Goal: Navigation & Orientation: Find specific page/section

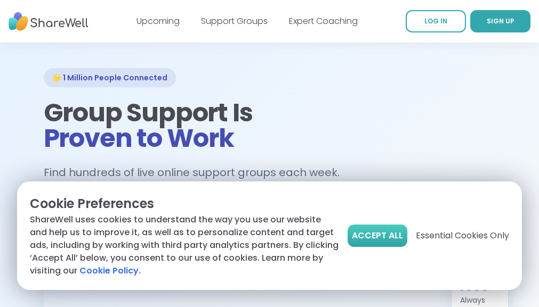
click at [375, 238] on button "Accept All" at bounding box center [377, 236] width 60 height 22
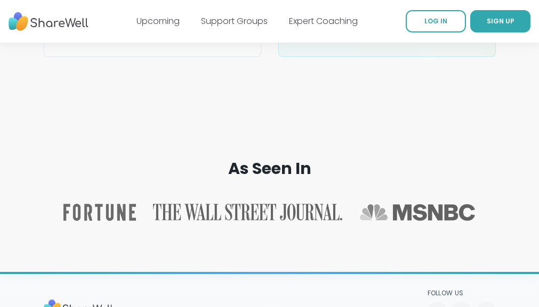
scroll to position [1958, 0]
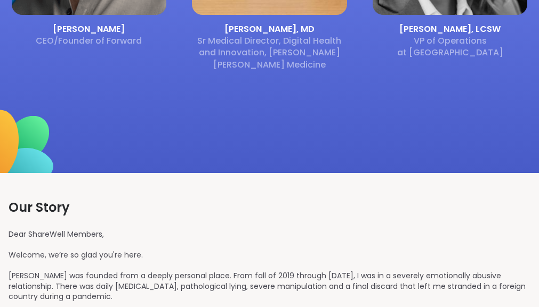
scroll to position [934, 0]
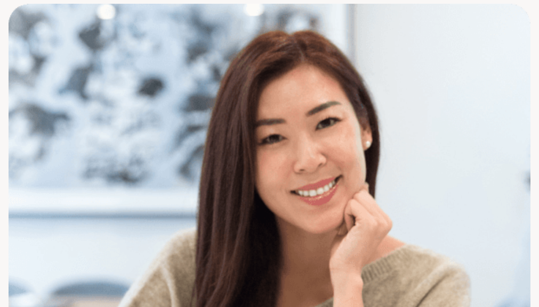
scroll to position [1385, 0]
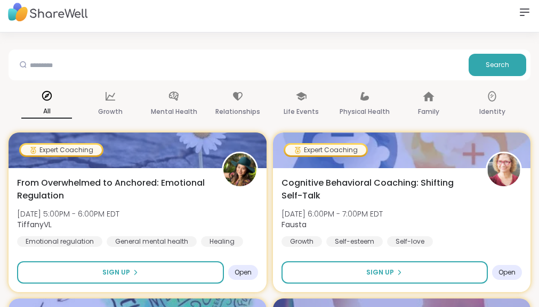
scroll to position [11, 0]
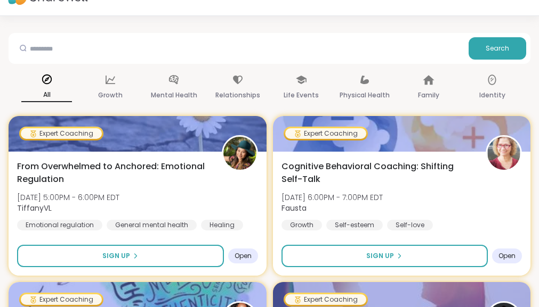
scroll to position [32, 0]
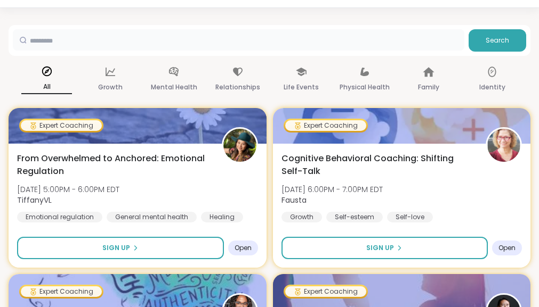
click at [333, 47] on input "text" at bounding box center [238, 39] width 451 height 21
